Goal: Task Accomplishment & Management: Manage account settings

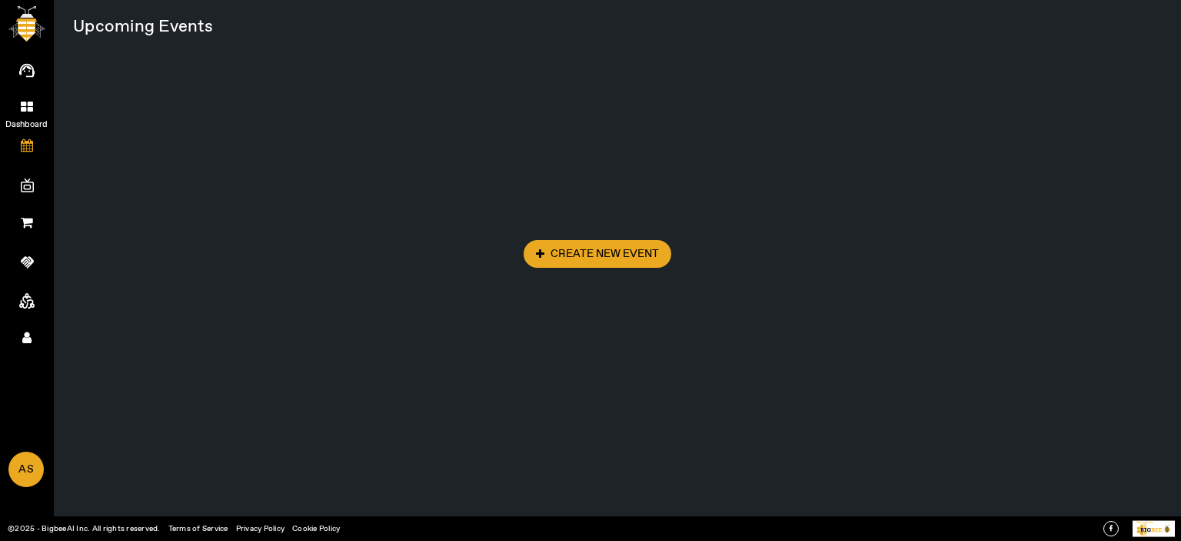
click at [31, 110] on icon at bounding box center [27, 106] width 12 height 13
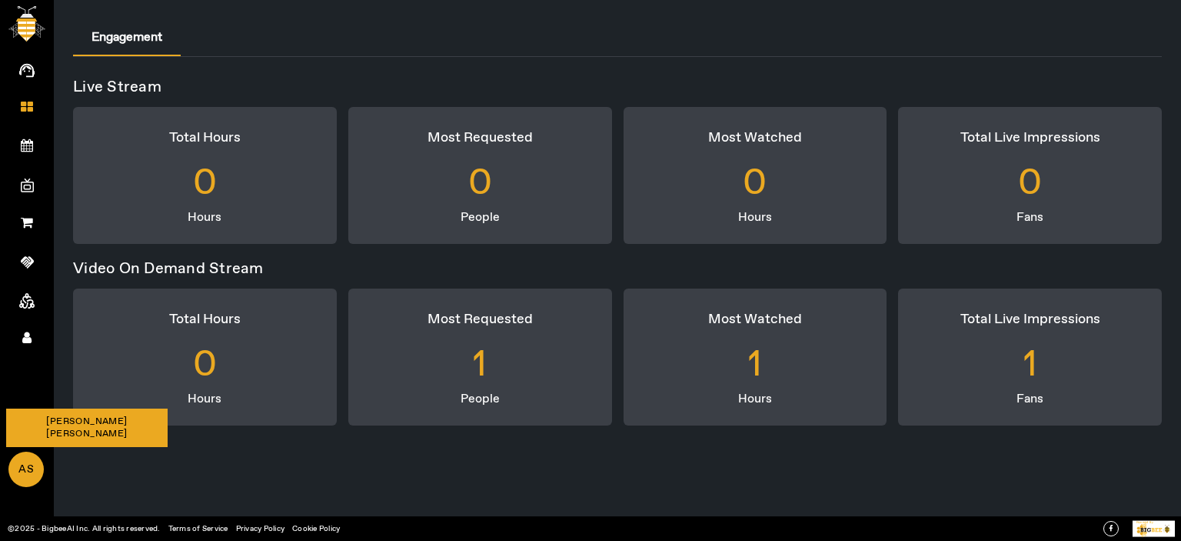
click at [18, 470] on span "AS" at bounding box center [26, 469] width 32 height 33
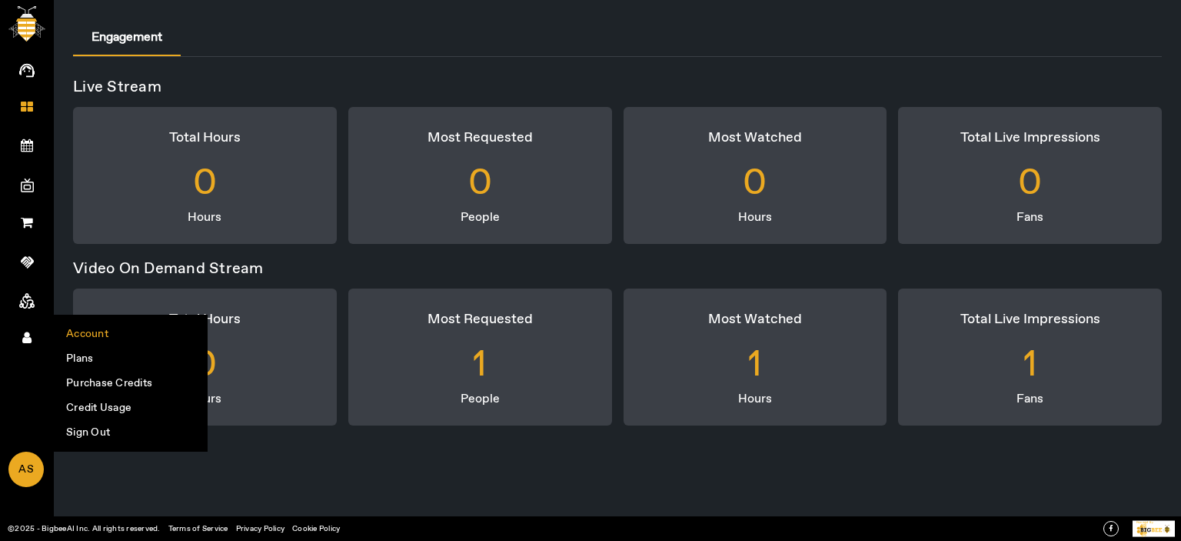
click at [80, 332] on li "Account" at bounding box center [131, 334] width 152 height 25
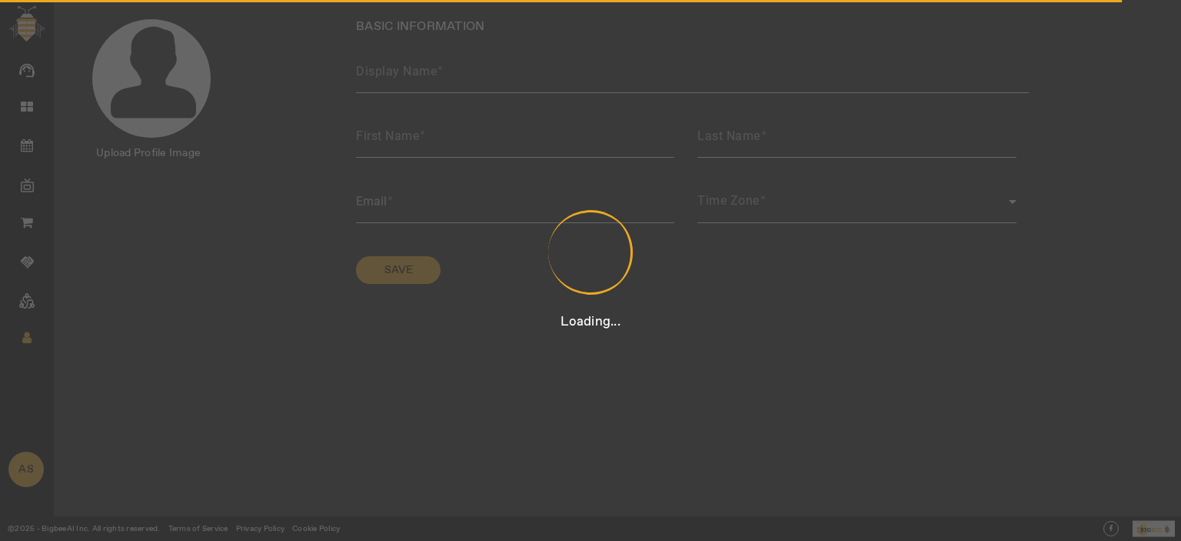
type input "[PERSON_NAME] [PERSON_NAME]"
type input "[PERSON_NAME]"
type input "[PERSON_NAME][EMAIL_ADDRESS][DOMAIN_NAME]"
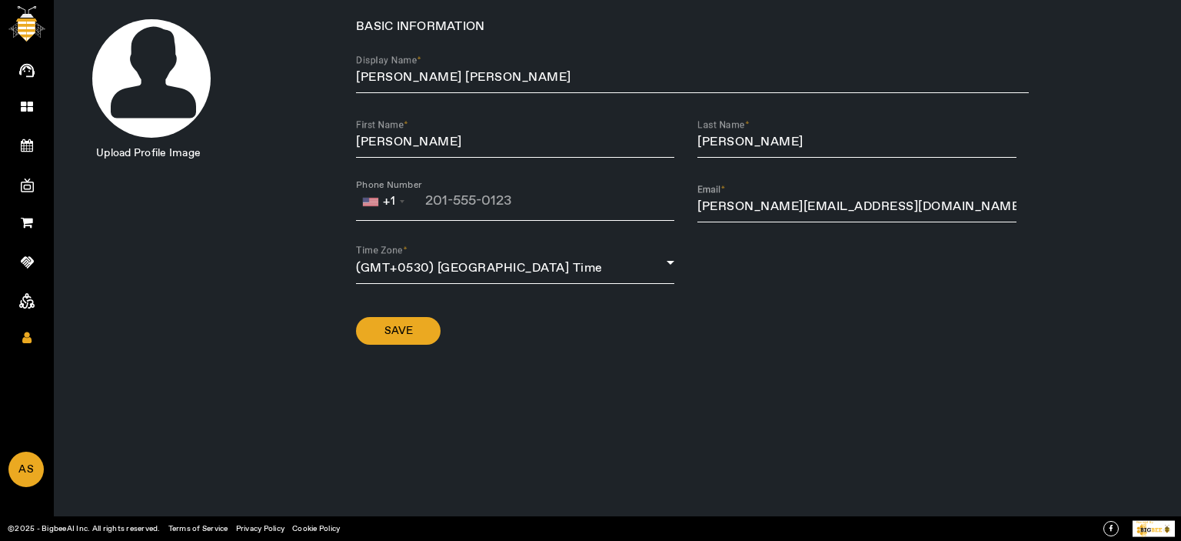
click at [864, 400] on div ".cls-1 { fill: var(--pentagon-bg-font-color1); } Upload Profile Image BASIC INF…" at bounding box center [618, 270] width 1128 height 541
